Goal: Task Accomplishment & Management: Manage account settings

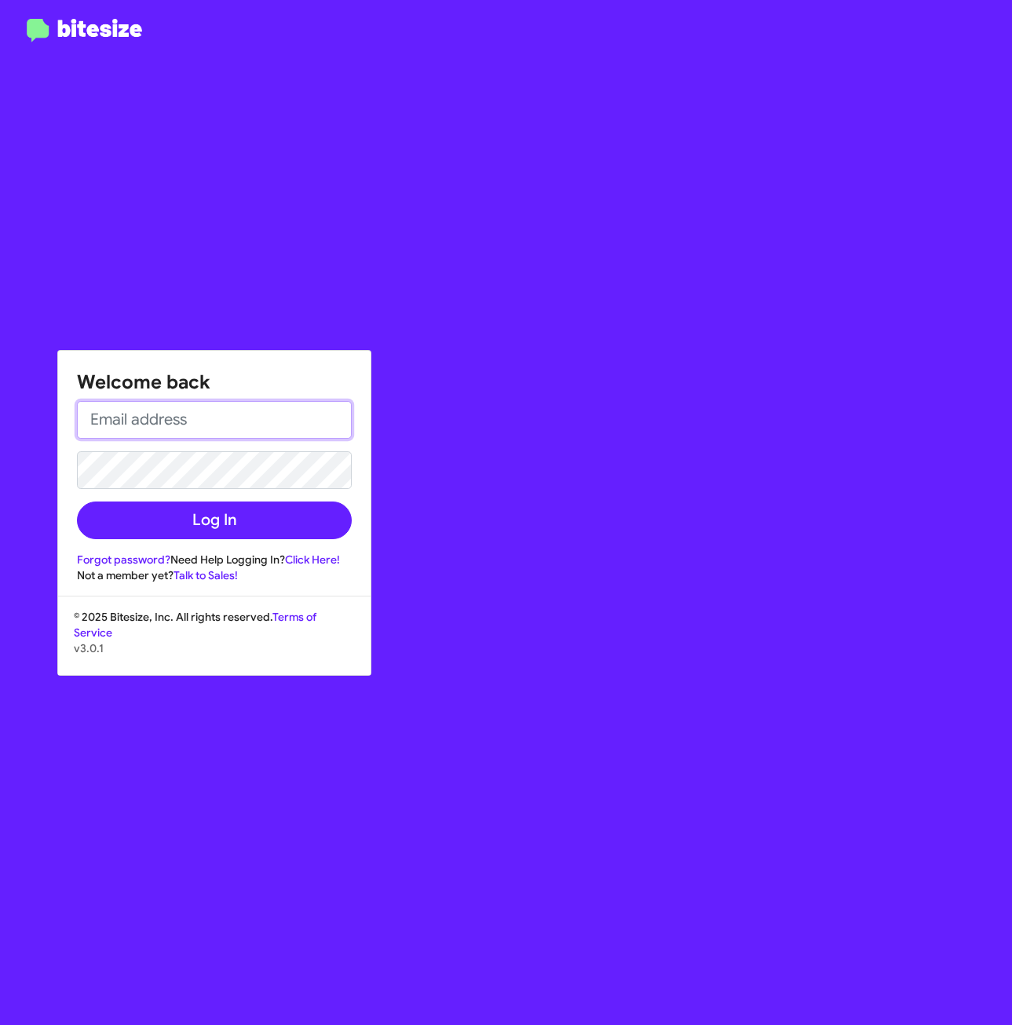
click at [267, 422] on input "email" at bounding box center [214, 420] width 275 height 38
click at [253, 424] on input "email" at bounding box center [214, 420] width 275 height 38
type input "John.kurnik@ferman.com"
click at [2, 492] on div "Welcome back John.kurnik@ferman.com Log In Forgot password? Need Help Logging I…" at bounding box center [506, 512] width 1012 height 1025
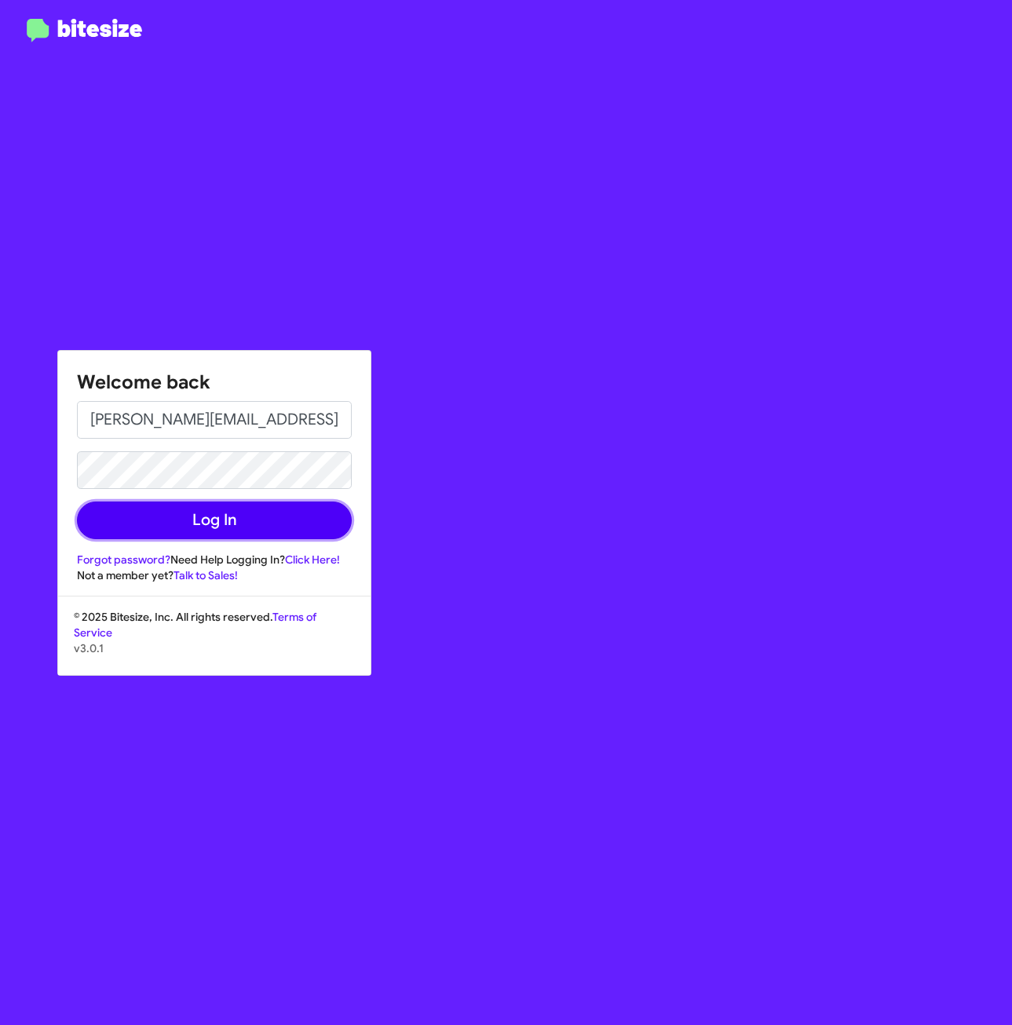
click at [200, 523] on button "Log In" at bounding box center [214, 520] width 275 height 38
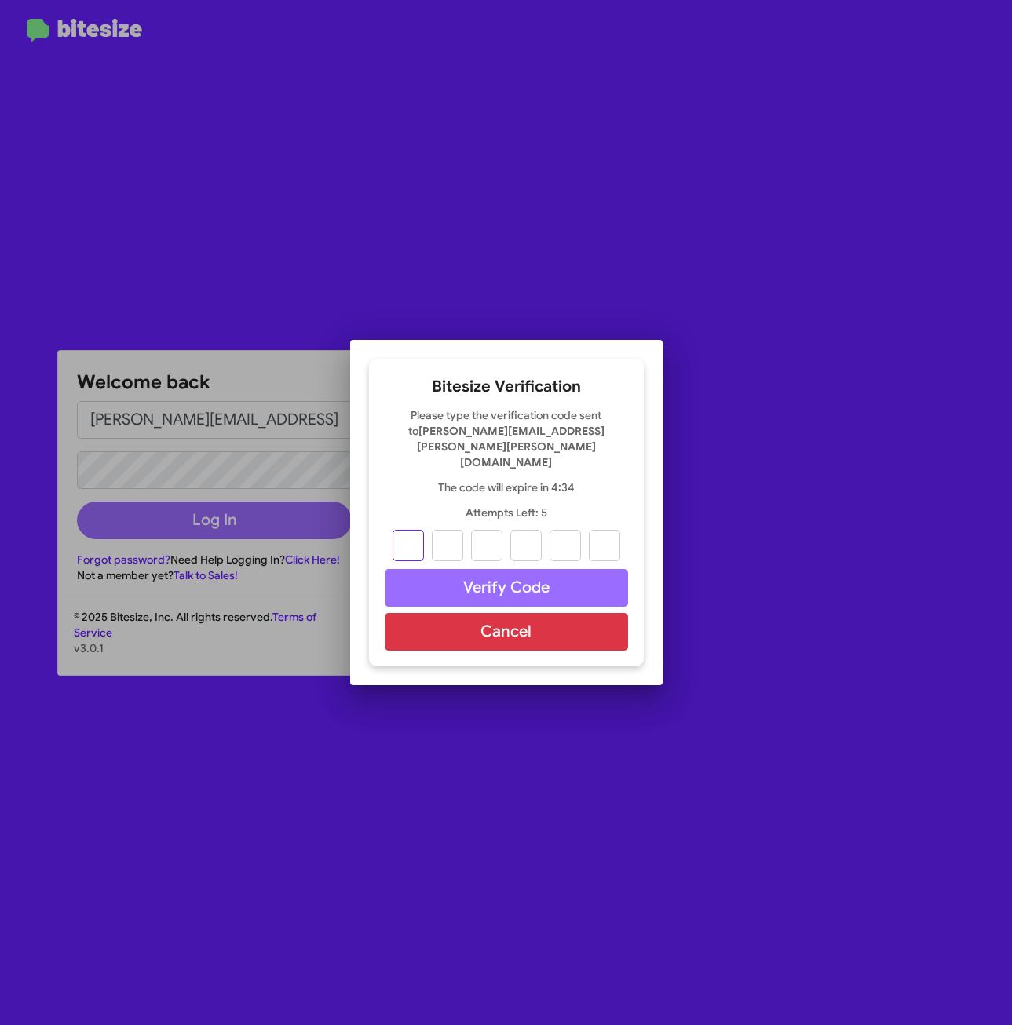
click at [410, 531] on input "text" at bounding box center [407, 545] width 31 height 31
paste input "6"
type input "4"
type input "6"
type input "9"
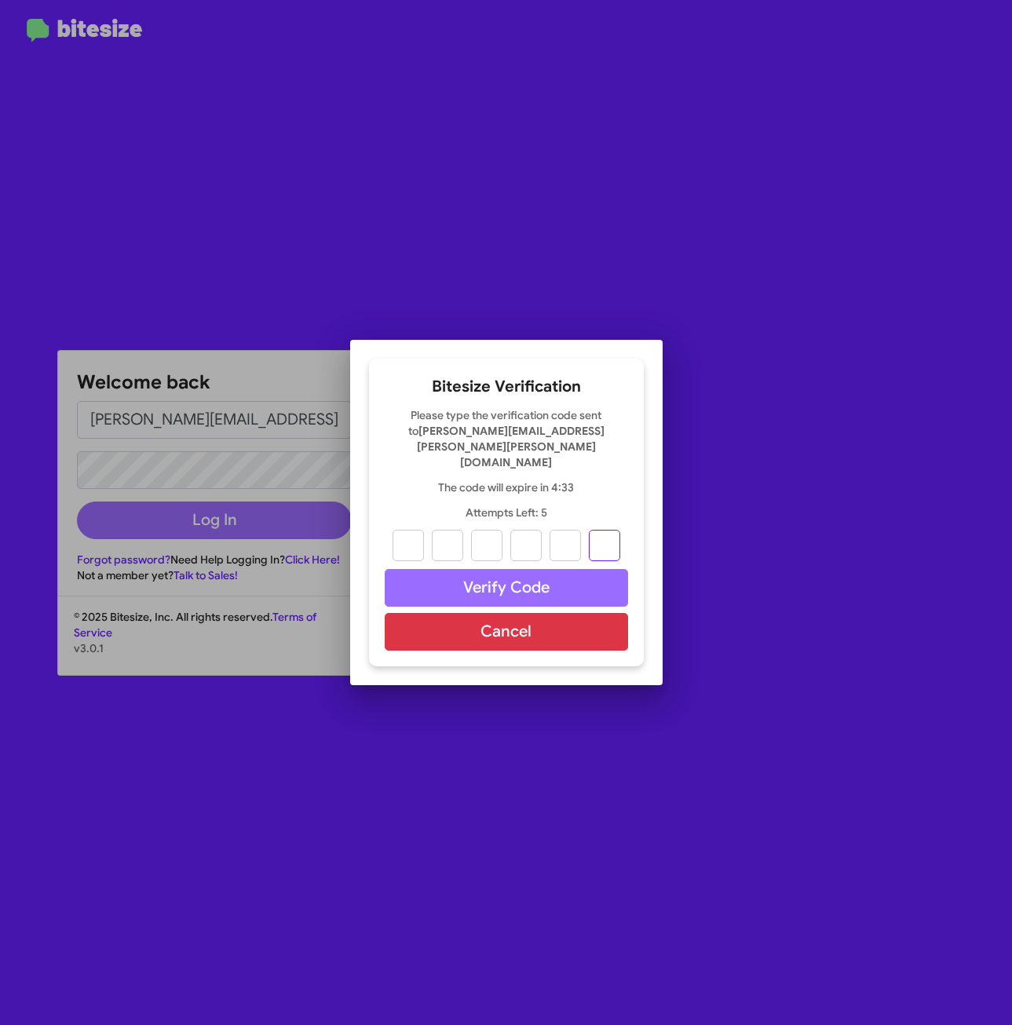
type input "6"
type input "8"
type input "6"
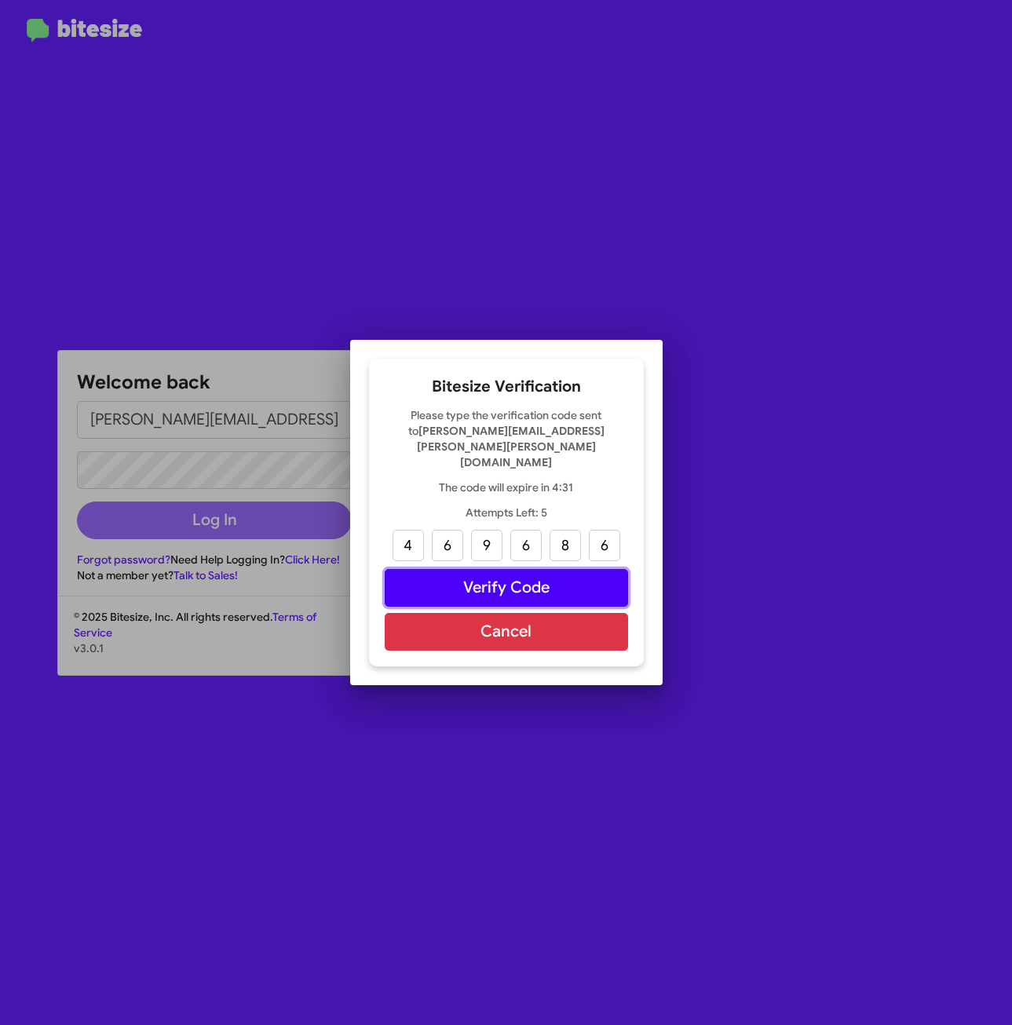
click at [469, 569] on button "Verify Code" at bounding box center [506, 588] width 243 height 38
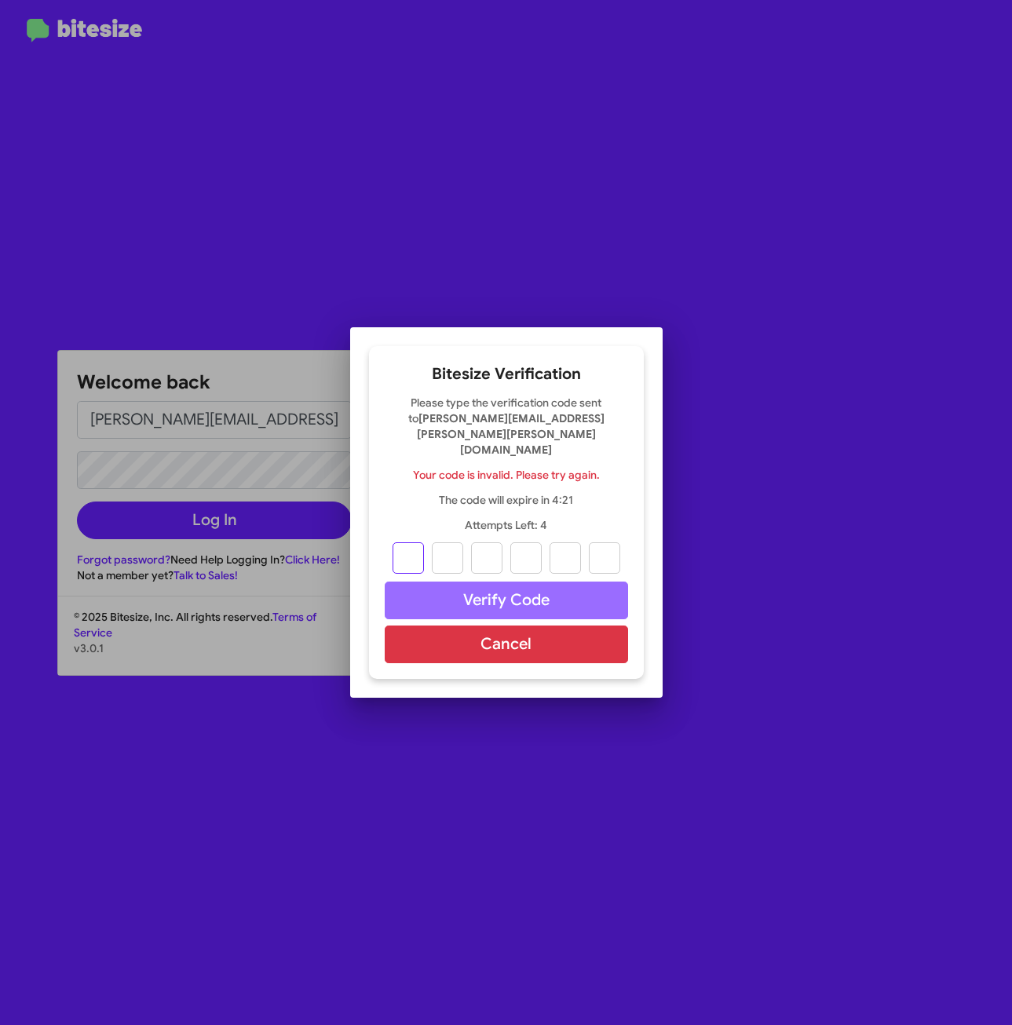
type input "4"
type input "6"
type input "9"
type input "6"
type input "8"
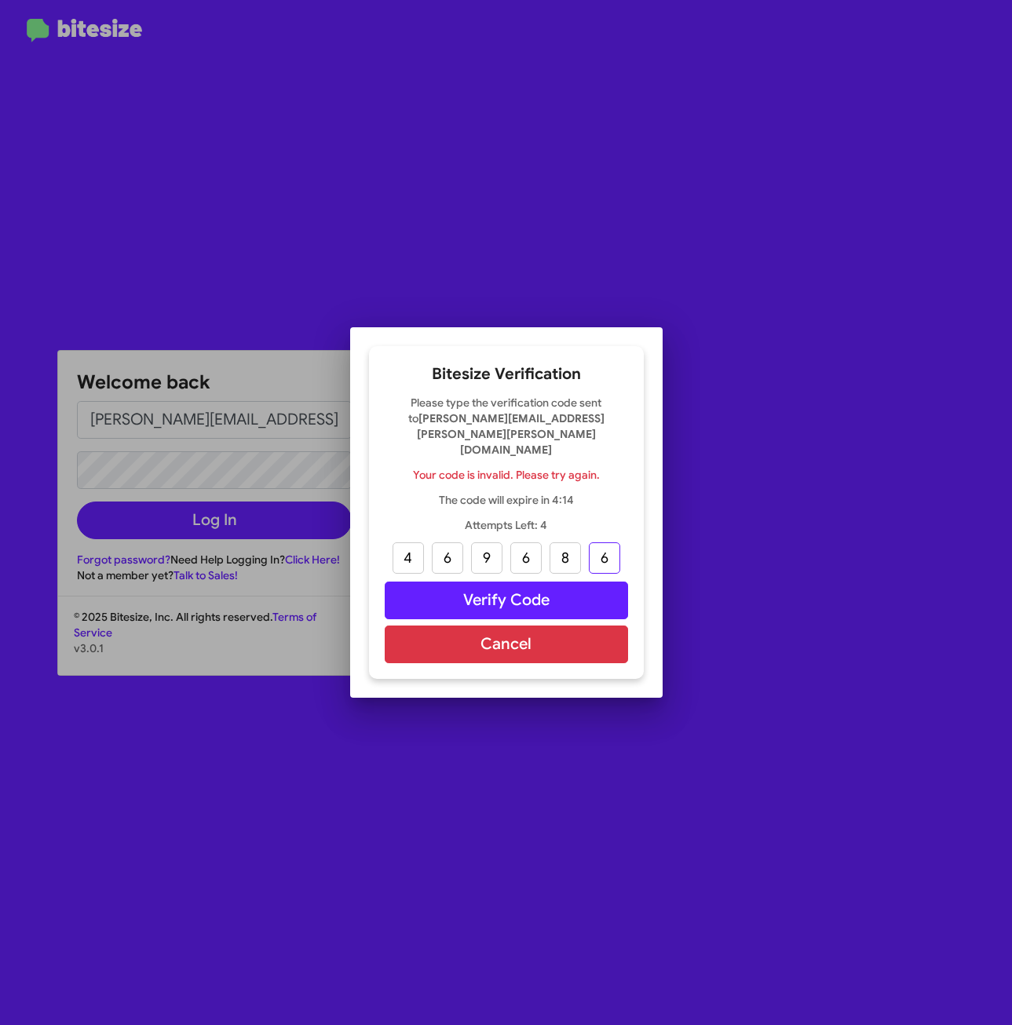
type input "6"
click at [516, 582] on button "Verify Code" at bounding box center [506, 601] width 243 height 38
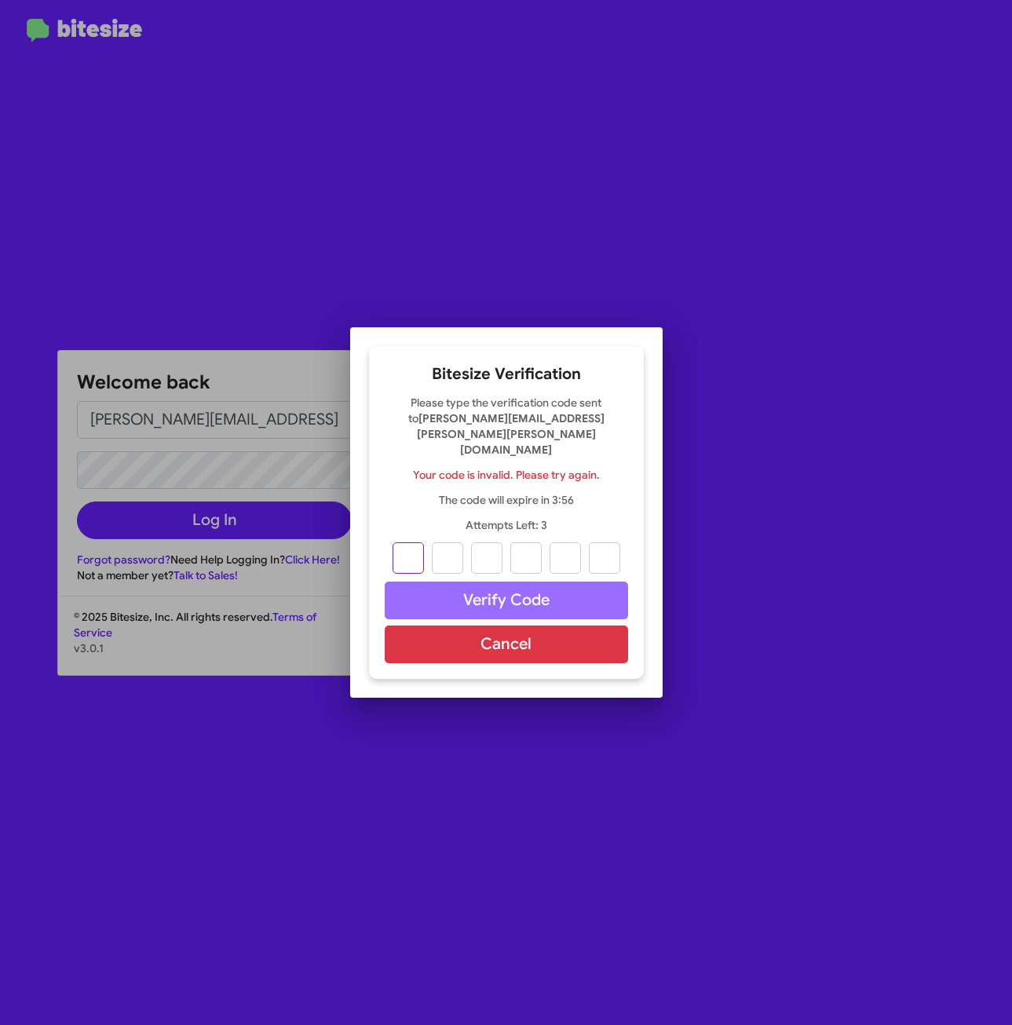
type input "4"
type input "6"
type input "9"
type input "8"
type input "6"
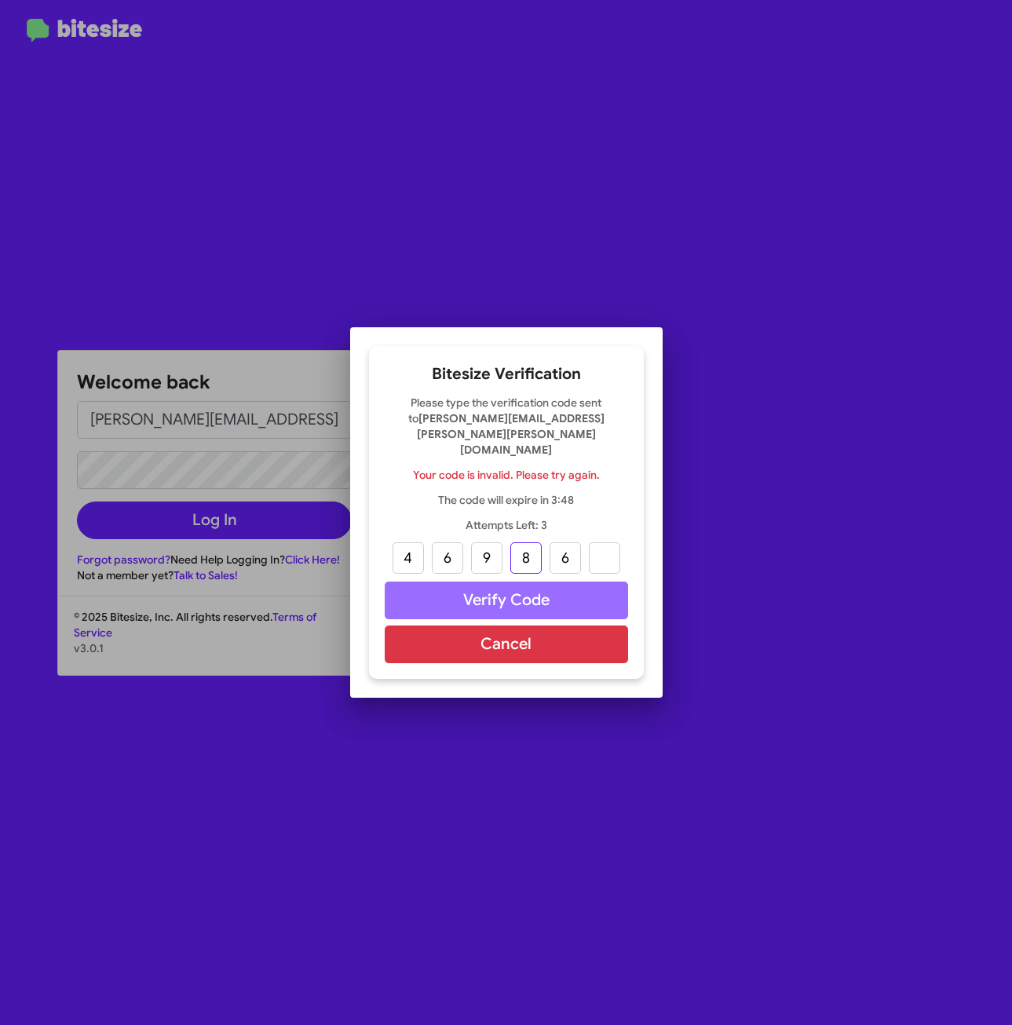
click at [531, 542] on input "8" at bounding box center [525, 557] width 31 height 31
click at [512, 547] on input "text" at bounding box center [525, 557] width 31 height 31
type input "6"
click at [570, 545] on input "text" at bounding box center [564, 557] width 31 height 31
type input "8"
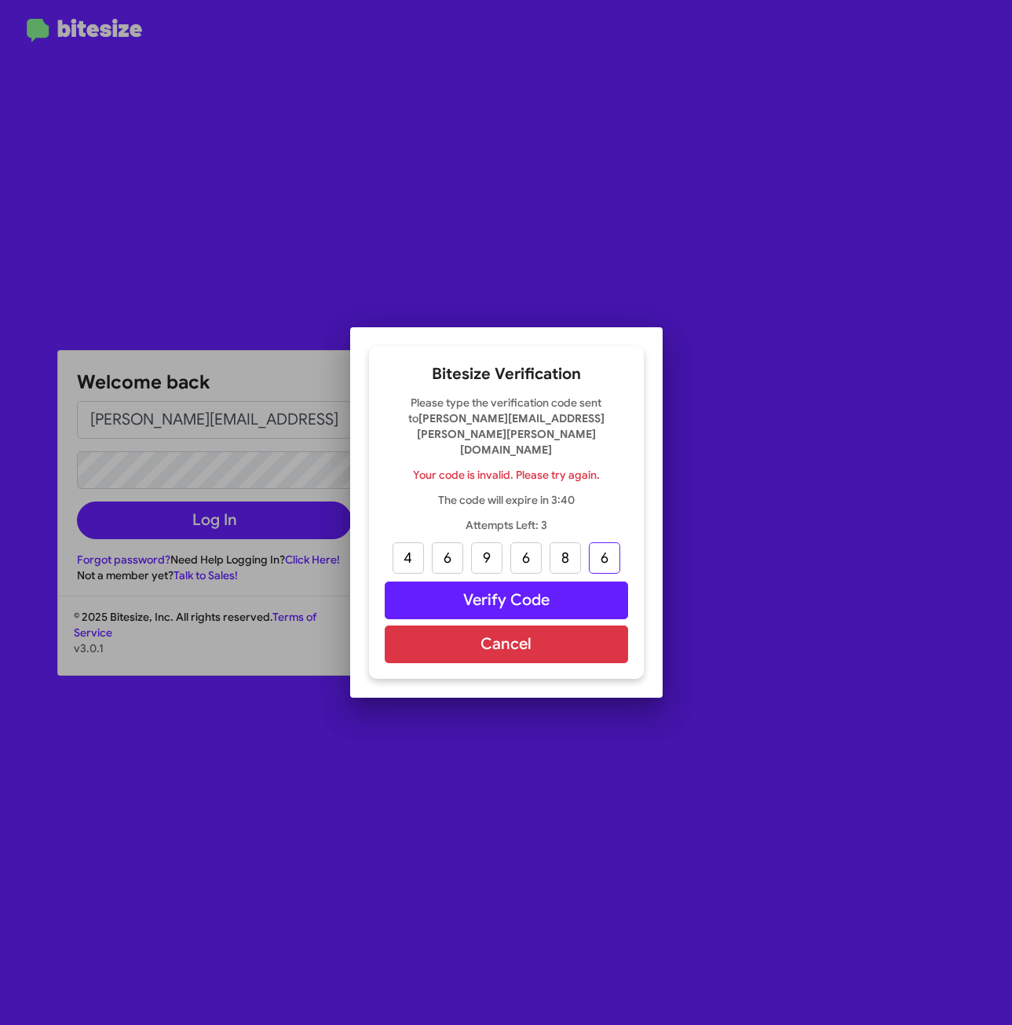
type input "6"
click at [457, 582] on button "Verify Code" at bounding box center [506, 601] width 243 height 38
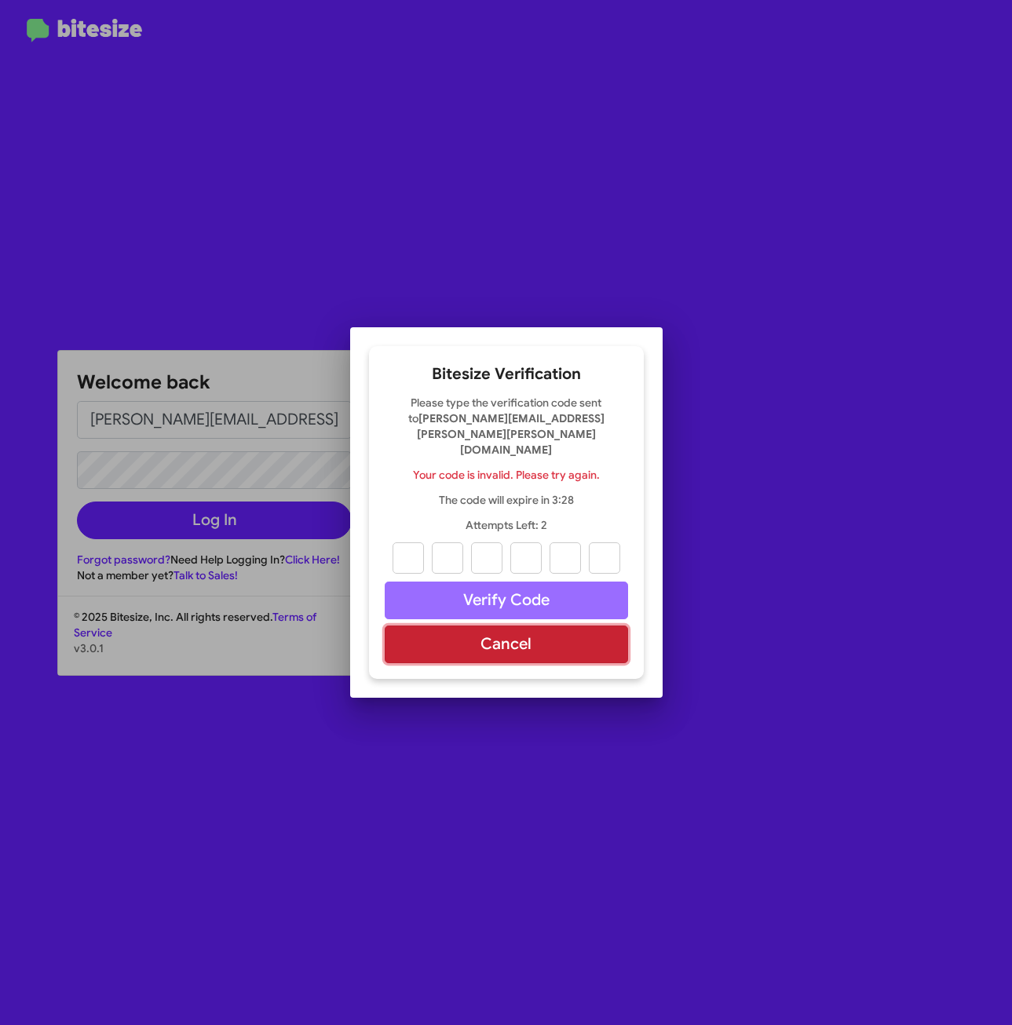
click at [604, 637] on button "Cancel" at bounding box center [506, 644] width 243 height 38
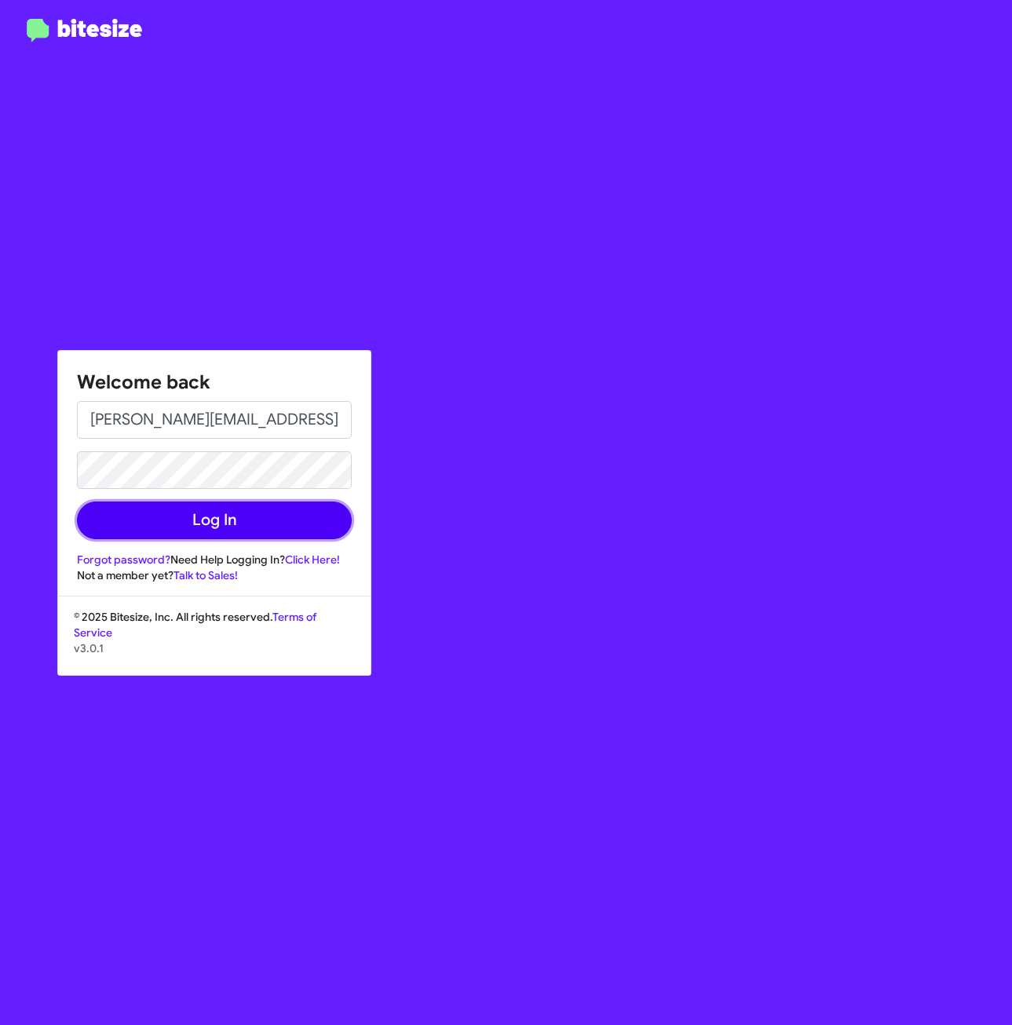
click at [242, 528] on button "Log In" at bounding box center [214, 520] width 275 height 38
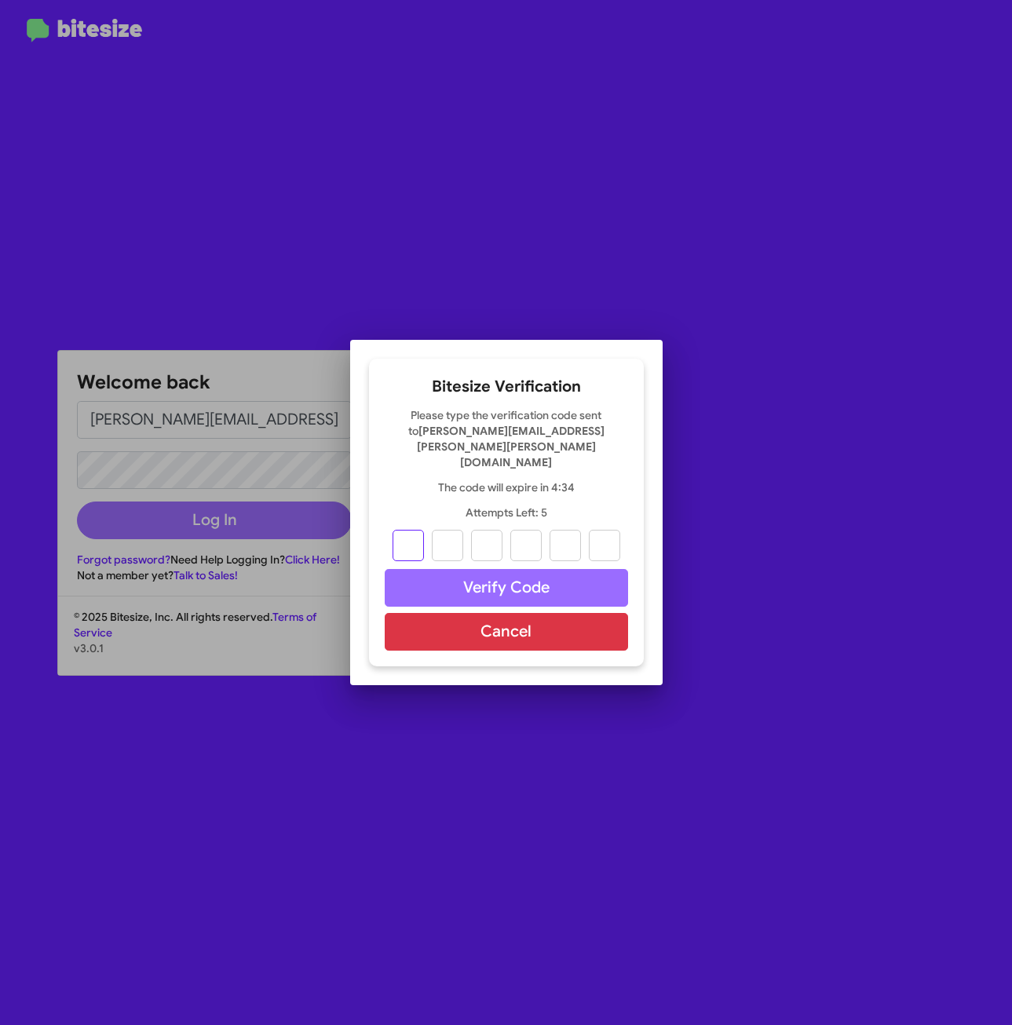
type input "7"
type input "5"
type input "0"
type input "1"
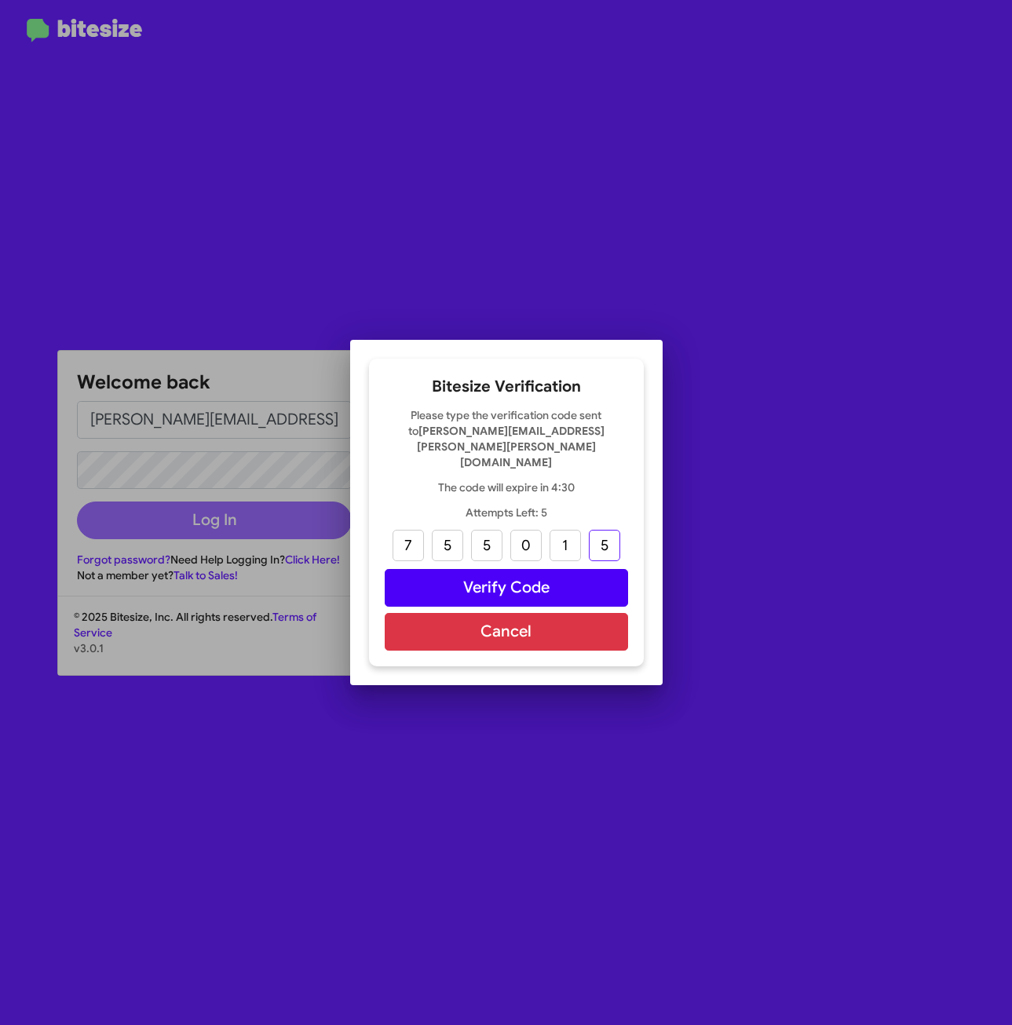
type input "5"
click at [574, 569] on button "Verify Code" at bounding box center [506, 588] width 243 height 38
